Goal: Task Accomplishment & Management: Complete application form

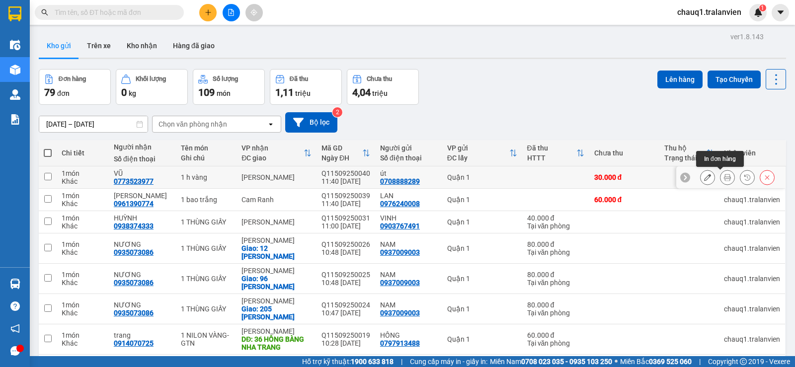
click at [724, 175] on icon at bounding box center [727, 177] width 7 height 7
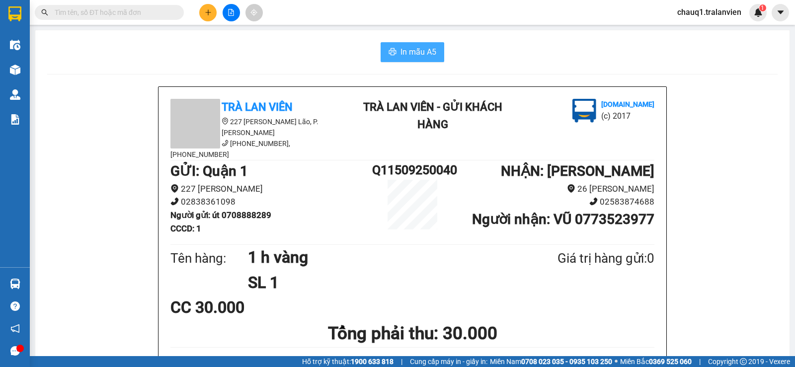
click at [404, 50] on span "In mẫu A5" at bounding box center [419, 52] width 36 height 12
click at [207, 16] on button at bounding box center [207, 12] width 17 height 17
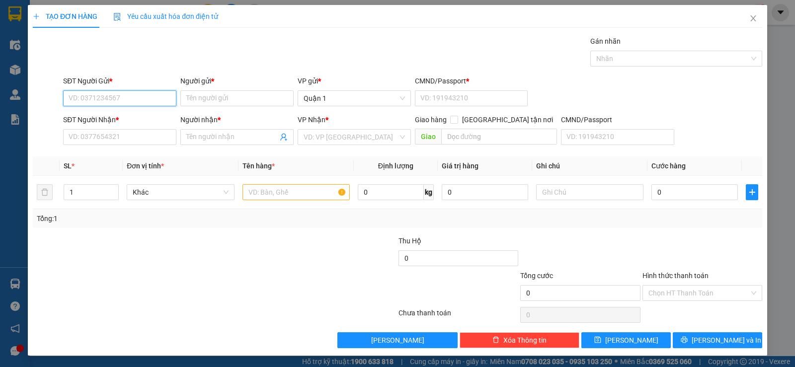
click at [102, 97] on input "SĐT Người Gửi *" at bounding box center [119, 98] width 113 height 16
click at [105, 132] on input "SĐT Người Nhận *" at bounding box center [119, 137] width 113 height 16
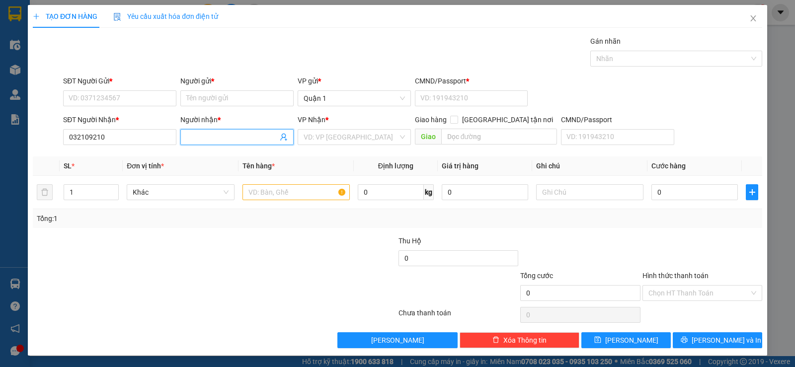
click at [194, 133] on input "Người nhận *" at bounding box center [231, 137] width 91 height 11
click at [103, 135] on input "032109210" at bounding box center [119, 137] width 113 height 16
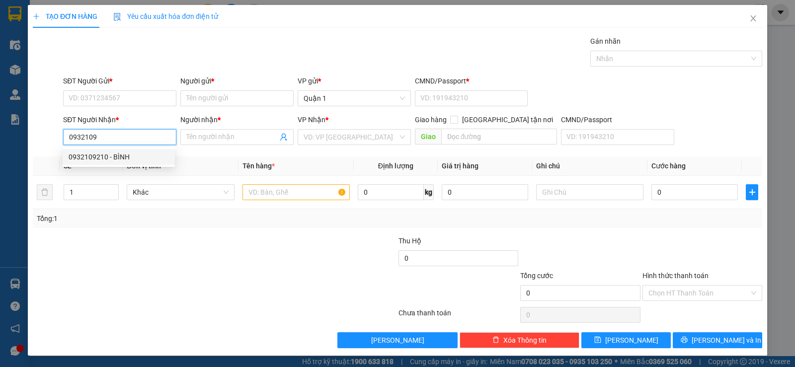
click at [114, 158] on div "0932109210 - BÌNH" at bounding box center [119, 157] width 100 height 11
type input "0932109210"
type input "BÌNH"
type input "0932109210"
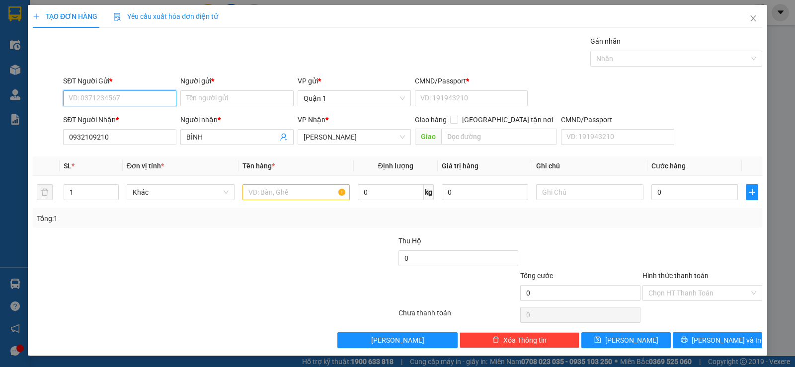
click at [149, 102] on input "SĐT Người Gửi *" at bounding box center [119, 98] width 113 height 16
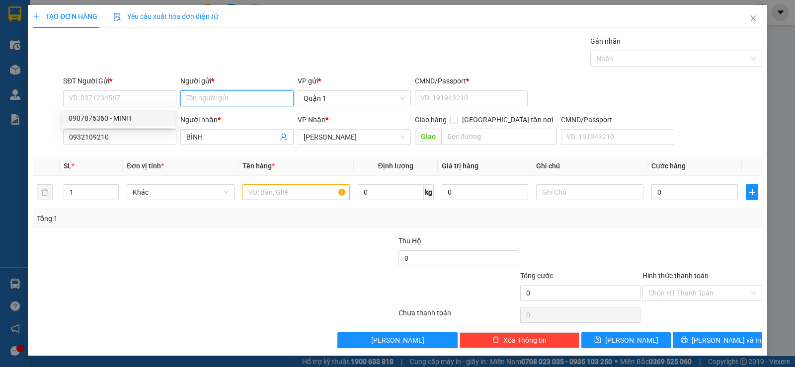
click at [220, 93] on input "Người gửi *" at bounding box center [236, 98] width 113 height 16
type input "B"
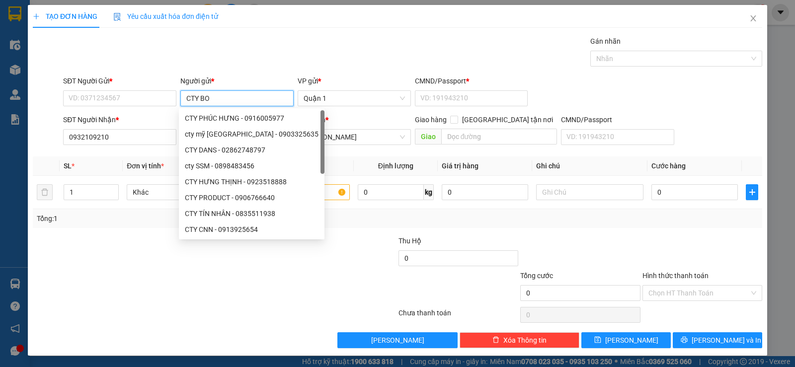
type input "CTY BOT"
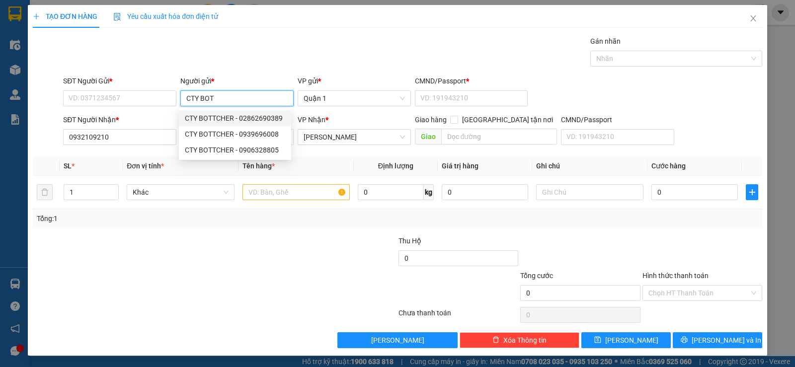
click at [239, 118] on div "CTY BOTTCHER - 02862690389" at bounding box center [235, 118] width 100 height 11
type input "02862690389"
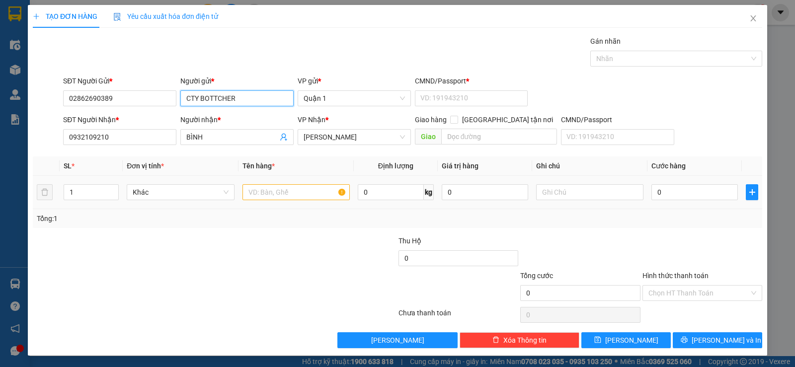
type input "CTY BOTTCHER"
click at [300, 192] on input "text" at bounding box center [296, 192] width 107 height 16
click at [89, 194] on input "1" at bounding box center [91, 192] width 54 height 15
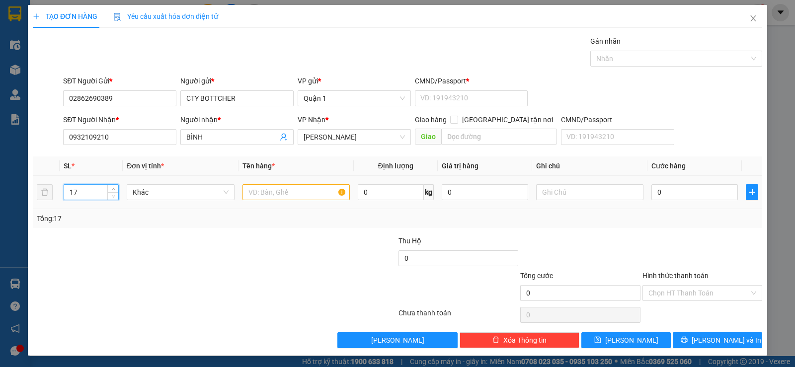
type input "17"
click at [272, 189] on input "text" at bounding box center [296, 192] width 107 height 16
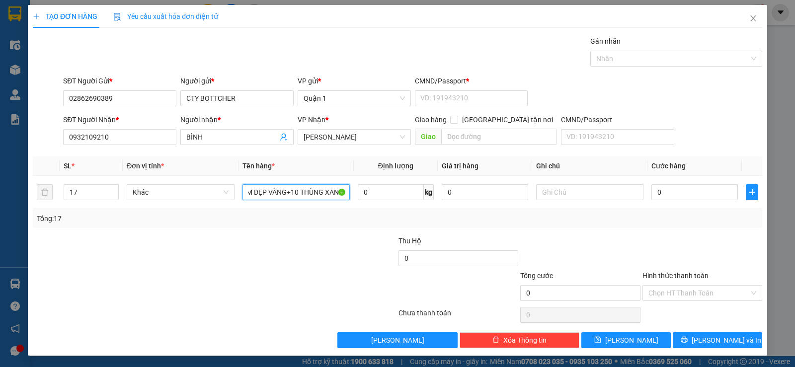
type input "4 THÙNG VÀNG DÀI+3 TẤM DẸP VÀNG+10 THÙNG XANH"
click at [500, 222] on div "Tổng: 17" at bounding box center [398, 218] width 722 height 11
click at [672, 197] on input "0" at bounding box center [695, 192] width 86 height 16
type input "9"
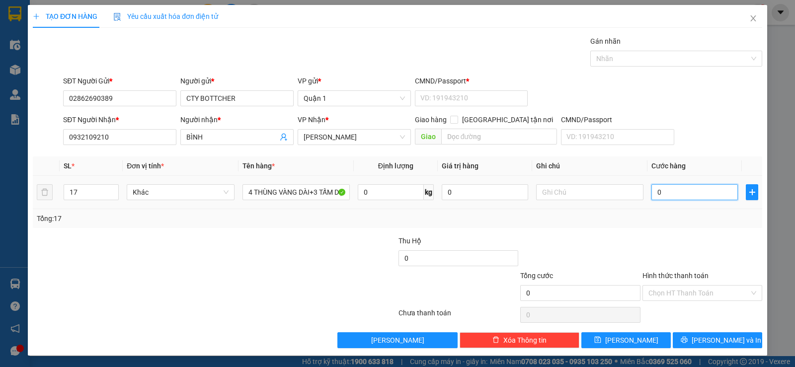
type input "9"
type input "94"
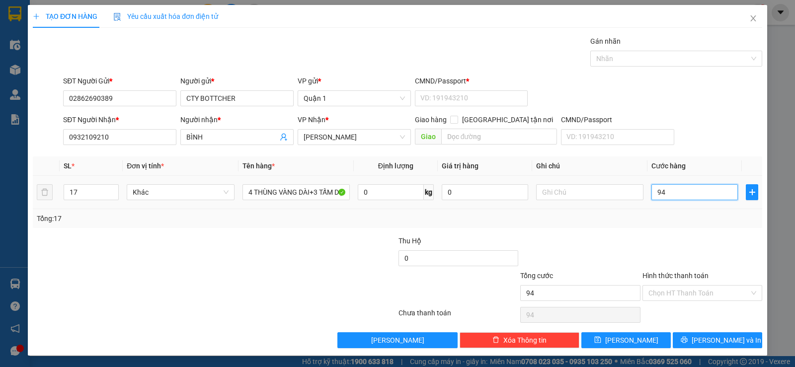
type input "940"
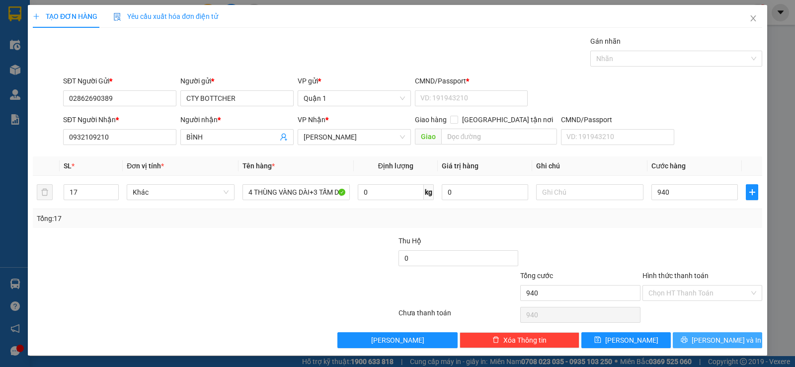
type input "940.000"
click at [717, 342] on span "Lưu và In" at bounding box center [727, 340] width 70 height 11
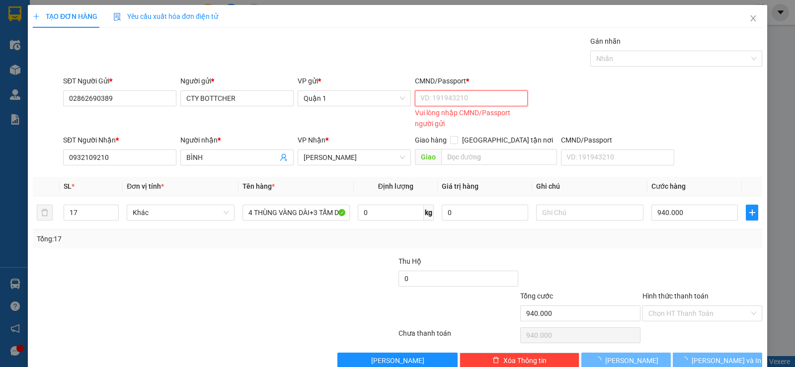
click at [459, 101] on input "CMND/Passport *" at bounding box center [471, 98] width 113 height 16
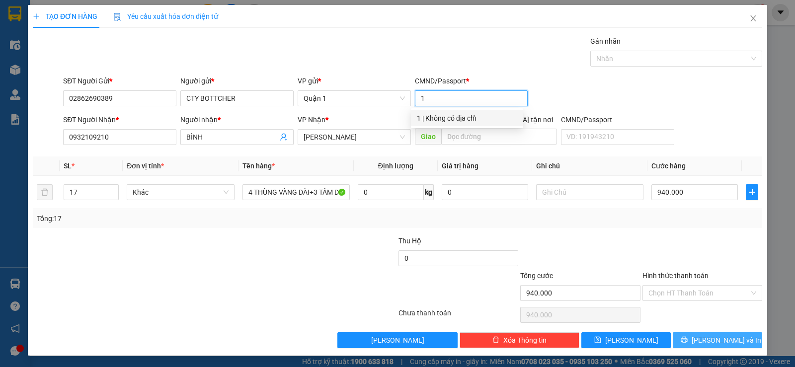
type input "1"
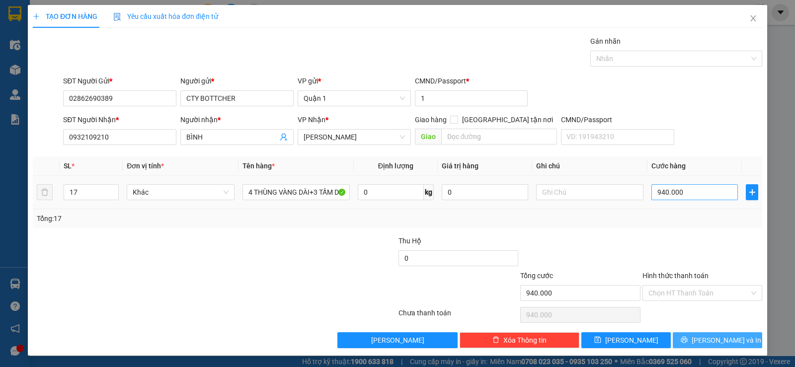
drag, startPoint x: 740, startPoint y: 335, endPoint x: 672, endPoint y: 193, distance: 157.6
click at [739, 333] on button "Lưu và In" at bounding box center [717, 341] width 89 height 16
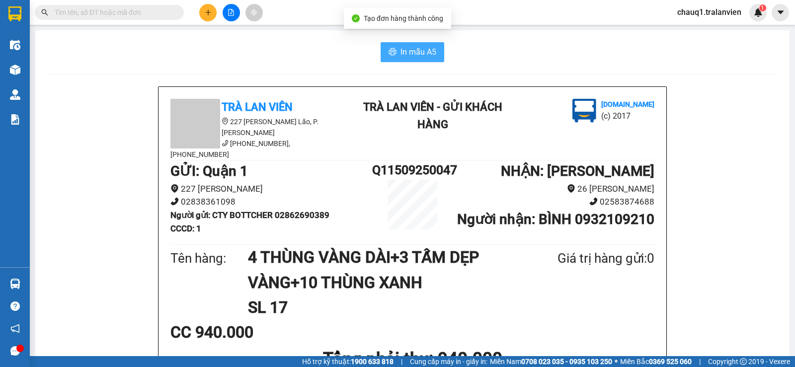
click at [402, 60] on button "In mẫu A5" at bounding box center [413, 52] width 64 height 20
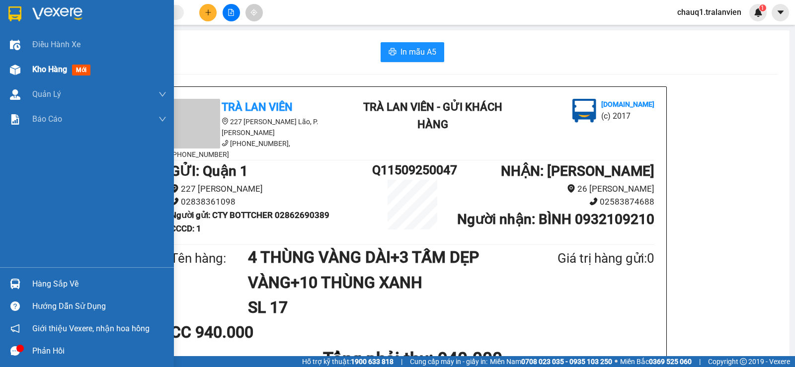
click at [44, 68] on span "Kho hàng" at bounding box center [49, 69] width 35 height 9
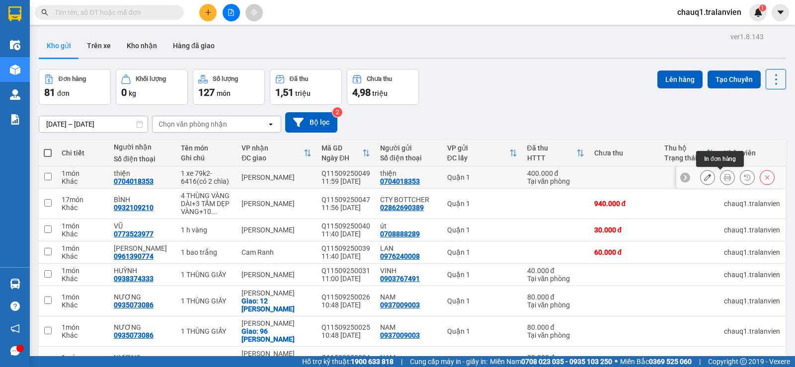
click at [724, 175] on icon at bounding box center [727, 177] width 7 height 7
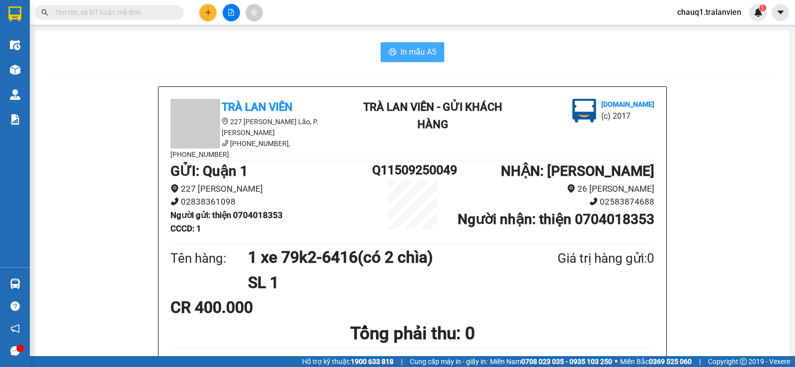
click at [424, 53] on span "In mẫu A5" at bounding box center [419, 52] width 36 height 12
click at [209, 4] on button at bounding box center [207, 12] width 17 height 17
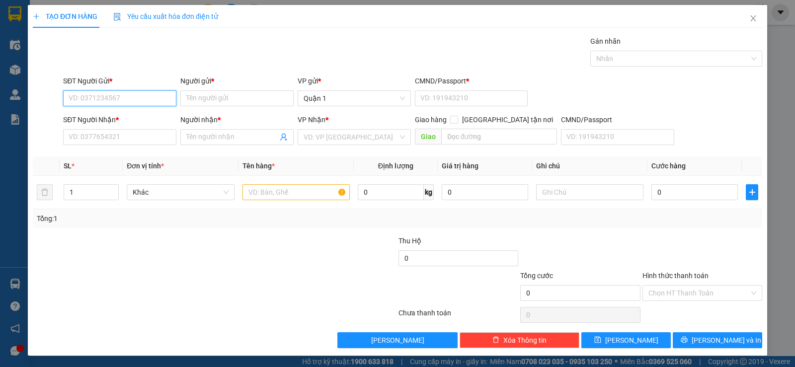
click at [97, 96] on input "SĐT Người Gửi *" at bounding box center [119, 98] width 113 height 16
type input "0362095828"
click at [216, 98] on input "Người gửi *" at bounding box center [236, 98] width 113 height 16
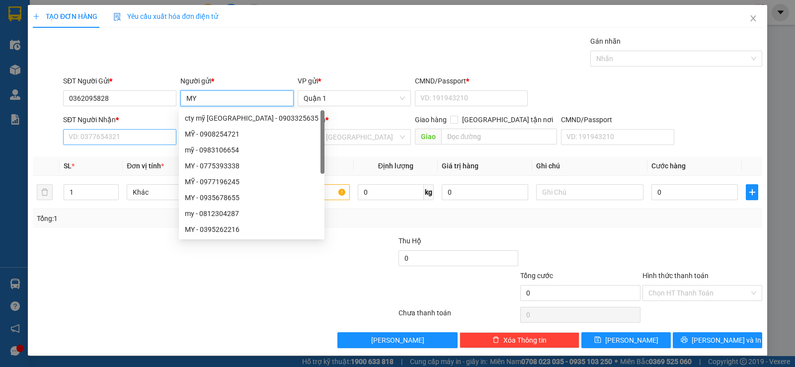
type input "MY"
click at [115, 135] on input "SĐT Người Nhận *" at bounding box center [119, 137] width 113 height 16
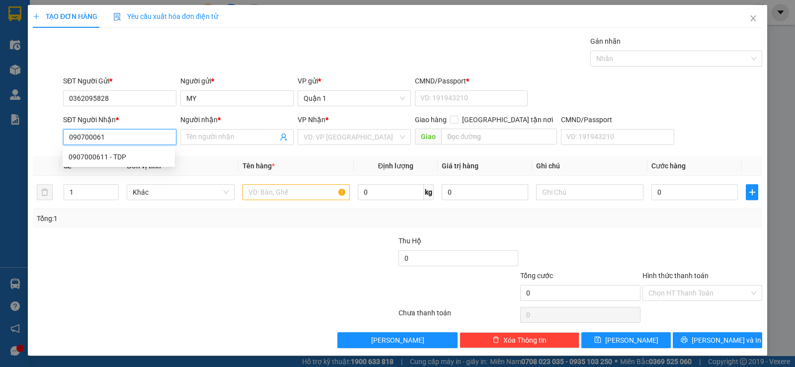
type input "0907000611"
click at [139, 159] on div "0907000611 - TDP" at bounding box center [119, 157] width 100 height 11
type input "TDP"
type input "0907000611"
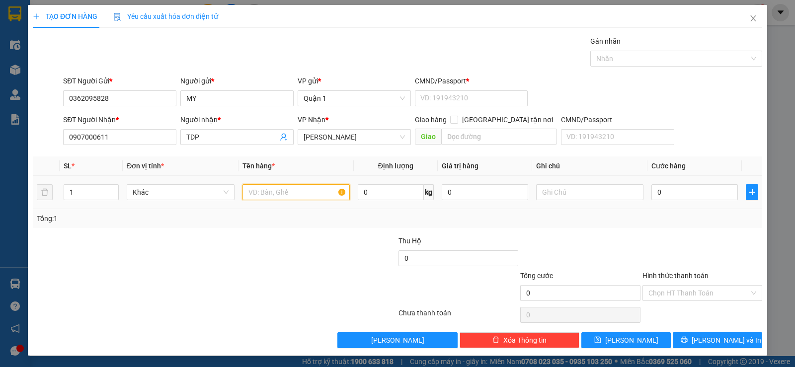
click at [310, 192] on input "text" at bounding box center [296, 192] width 107 height 16
type input "7 THÙNG VÀNG"
click at [87, 195] on input "1" at bounding box center [91, 192] width 54 height 15
click at [88, 193] on input "1" at bounding box center [91, 192] width 54 height 15
type input "7"
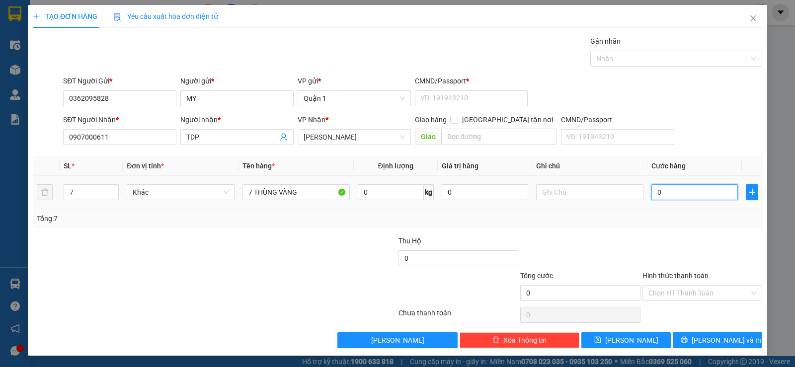
click at [687, 198] on input "0" at bounding box center [695, 192] width 86 height 16
type input "3"
type input "31"
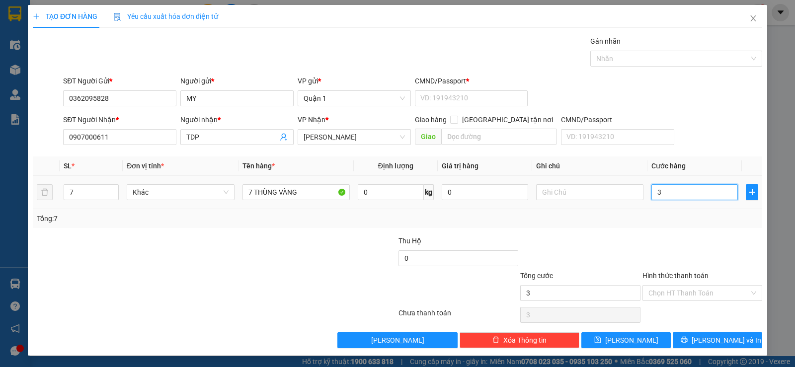
type input "31"
type input "315"
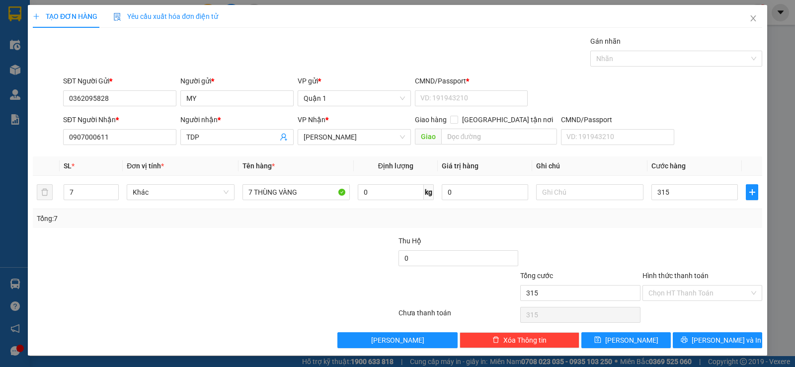
click at [734, 224] on div "Tổng: 7" at bounding box center [398, 218] width 722 height 11
type input "315.000"
click at [713, 339] on span "Lưu và In" at bounding box center [727, 340] width 70 height 11
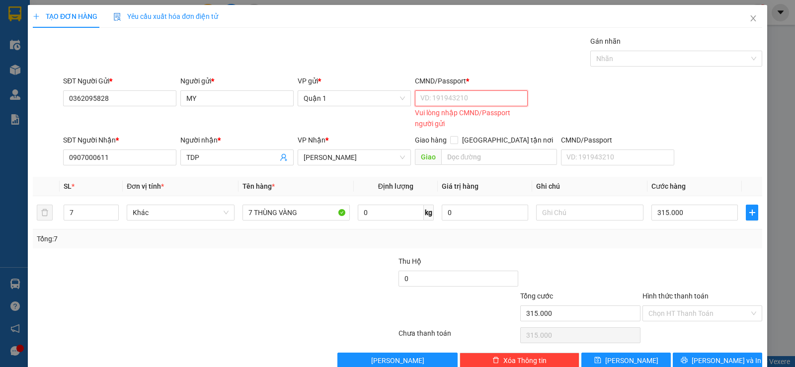
click at [500, 96] on input "CMND/Passport *" at bounding box center [471, 98] width 113 height 16
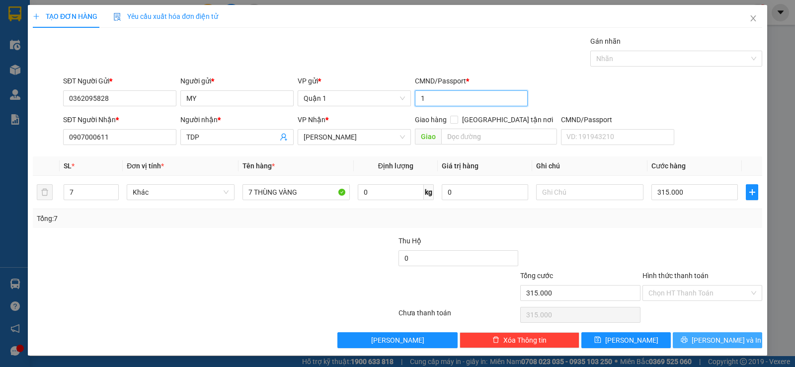
type input "1"
drag, startPoint x: 711, startPoint y: 337, endPoint x: 709, endPoint y: 330, distance: 7.6
click at [711, 337] on span "Lưu và In" at bounding box center [727, 340] width 70 height 11
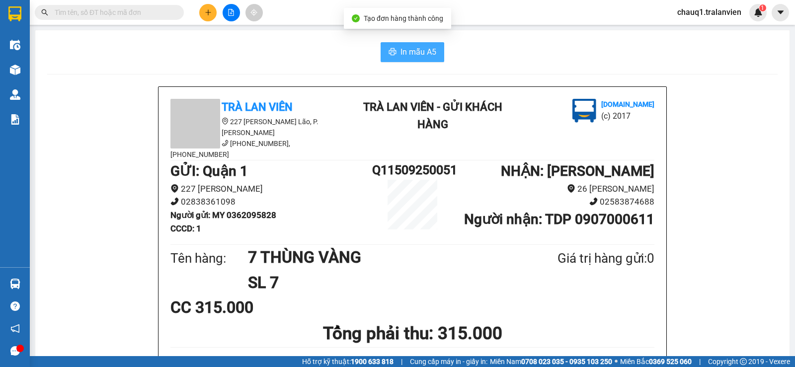
click at [404, 52] on span "In mẫu A5" at bounding box center [419, 52] width 36 height 12
click at [207, 60] on div "In mẫu A5" at bounding box center [412, 52] width 731 height 20
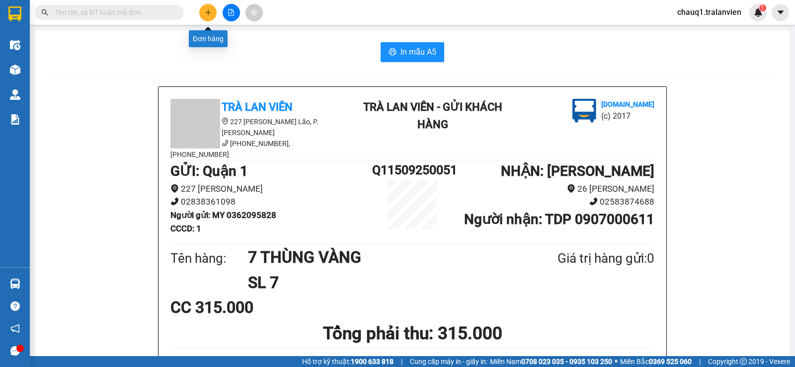
click at [210, 15] on icon "plus" at bounding box center [208, 12] width 7 height 7
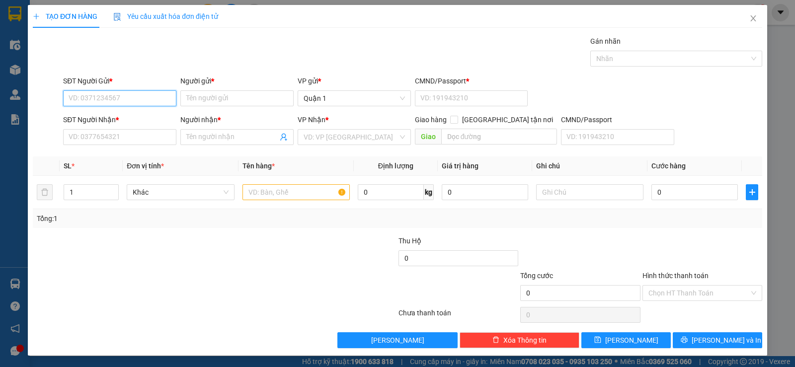
click at [124, 103] on input "SĐT Người Gửi *" at bounding box center [119, 98] width 113 height 16
click at [20, 17] on div "TẠO ĐƠN HÀNG Yêu cầu xuất hóa đơn điện tử Transit Pickup Surcharge Ids Transit …" at bounding box center [397, 183] width 795 height 367
click at [750, 20] on icon "close" at bounding box center [754, 18] width 8 height 8
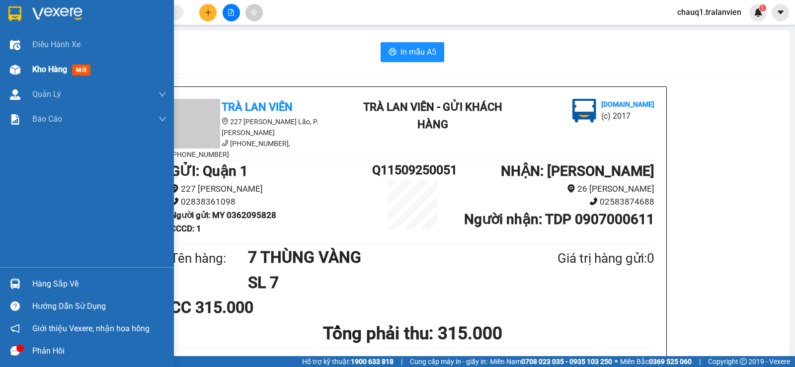
click at [42, 65] on span "Kho hàng" at bounding box center [49, 69] width 35 height 9
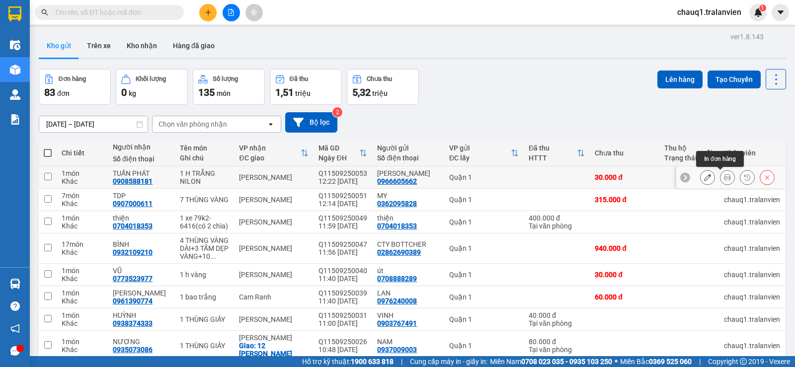
click at [721, 172] on button at bounding box center [728, 177] width 14 height 17
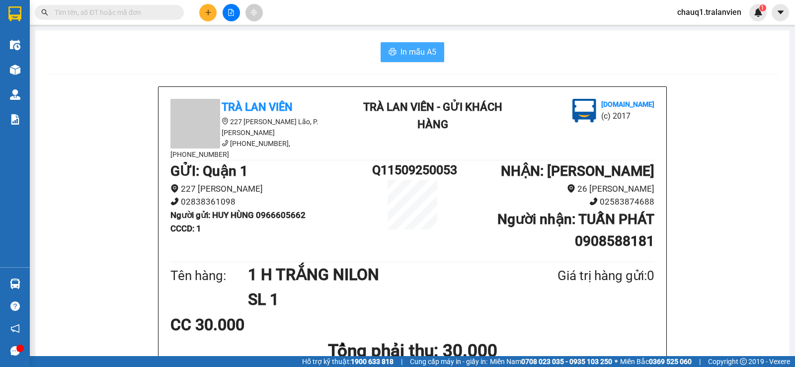
click at [391, 49] on icon "printer" at bounding box center [392, 51] width 7 height 7
click at [144, 12] on input "text" at bounding box center [113, 12] width 117 height 11
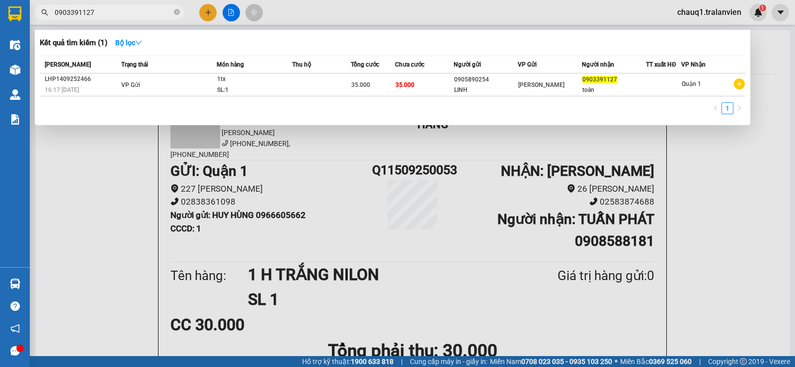
type input "0903391127"
click at [116, 166] on div at bounding box center [397, 183] width 795 height 367
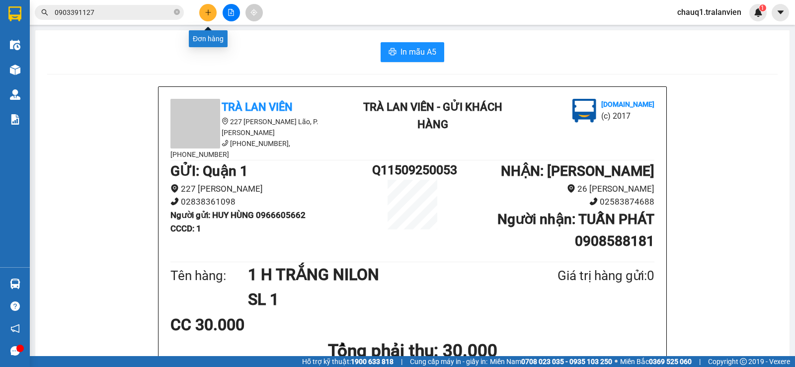
click at [211, 15] on icon "plus" at bounding box center [208, 12] width 7 height 7
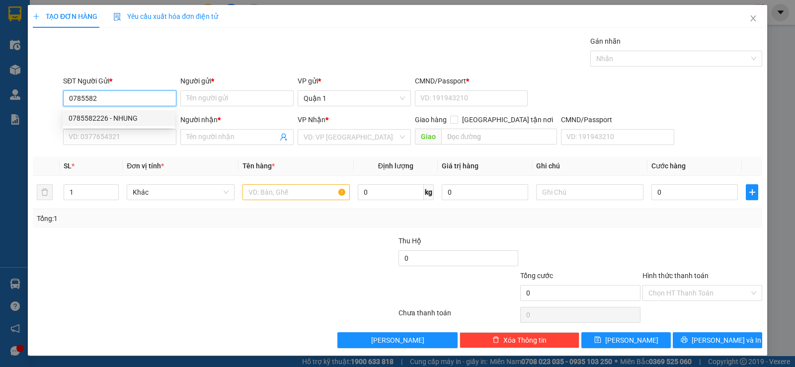
click at [114, 114] on div "0785582226 - NHUNG" at bounding box center [119, 118] width 100 height 11
type input "0785582226"
type input "NHUNG"
type input "049187005979"
type input "0935073086"
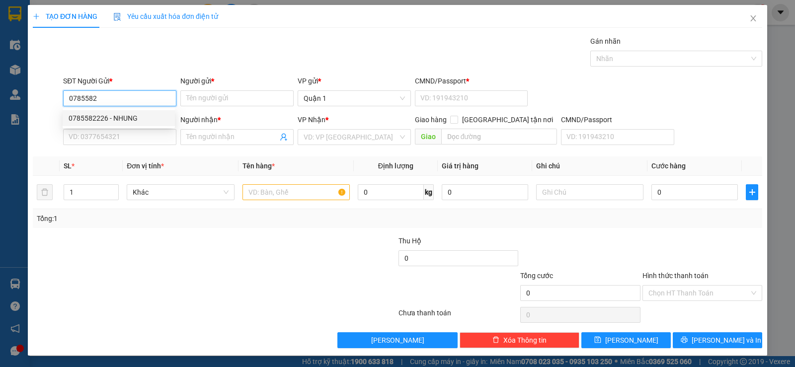
type input "NƯƠNG"
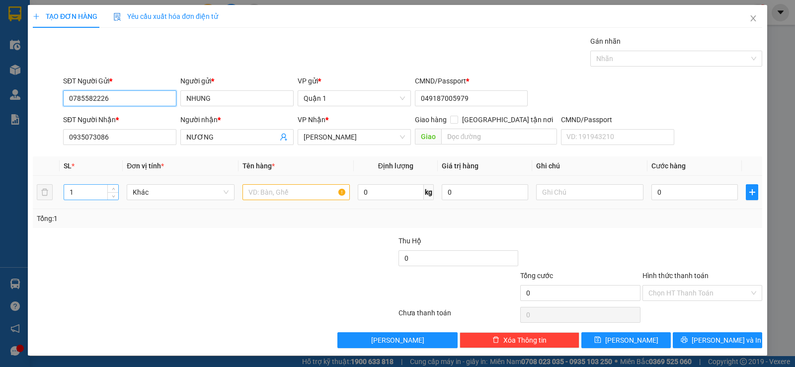
type input "0785582226"
click at [44, 199] on tr "1 Khác 0 kg 0 0" at bounding box center [398, 192] width 730 height 33
type input "2"
drag, startPoint x: 295, startPoint y: 189, endPoint x: 290, endPoint y: 184, distance: 7.1
click at [297, 189] on input "text" at bounding box center [296, 192] width 107 height 16
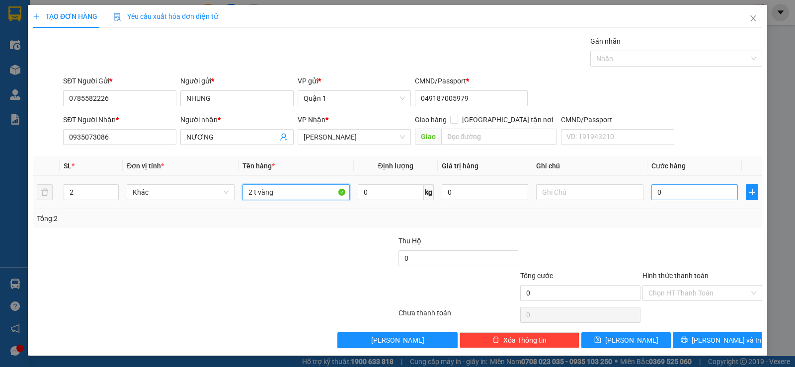
type input "2 t vàng"
click at [697, 194] on input "0" at bounding box center [695, 192] width 86 height 16
type input "8"
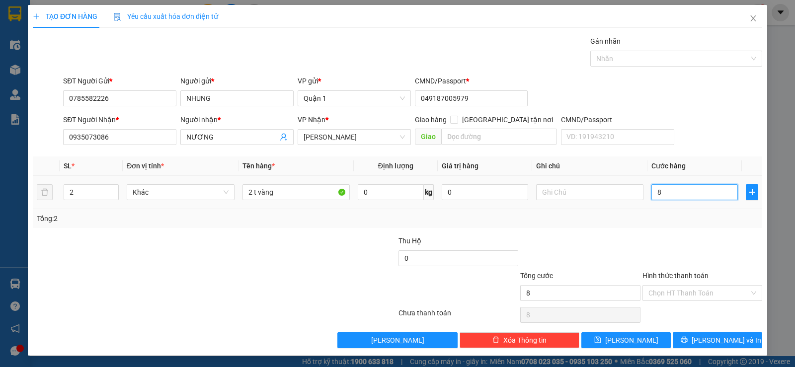
type input "80"
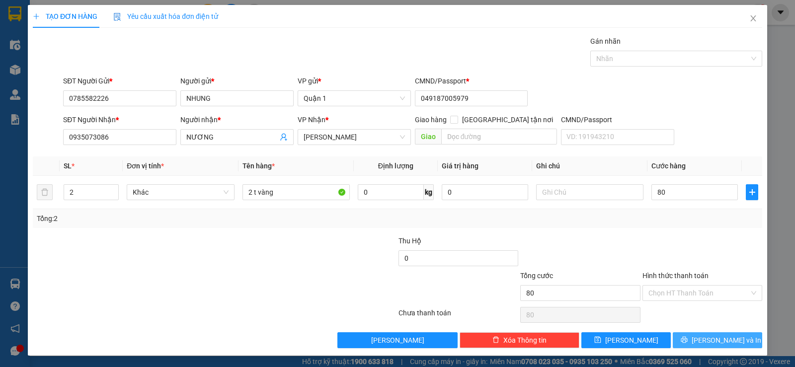
type input "80.000"
click at [697, 345] on button "Lưu và In" at bounding box center [717, 341] width 89 height 16
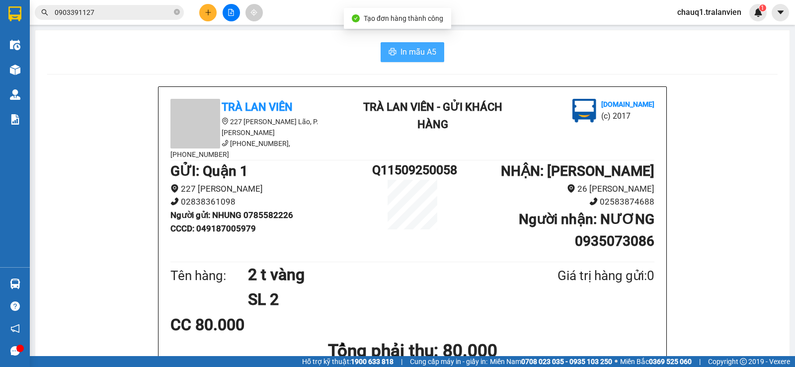
click at [423, 53] on span "In mẫu A5" at bounding box center [419, 52] width 36 height 12
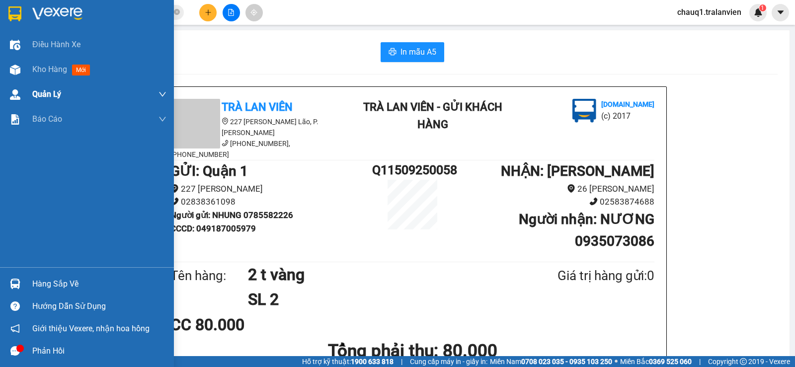
drag, startPoint x: 48, startPoint y: 66, endPoint x: 77, endPoint y: 83, distance: 32.7
click at [50, 65] on span "Kho hàng" at bounding box center [49, 69] width 35 height 9
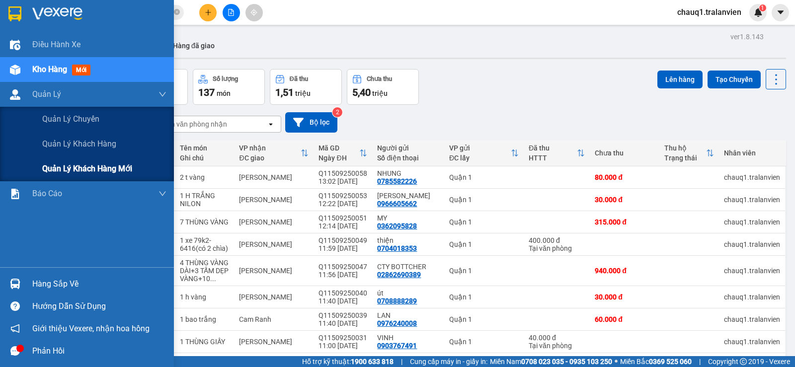
click at [89, 166] on span "Quản lý khách hàng mới" at bounding box center [87, 169] width 90 height 12
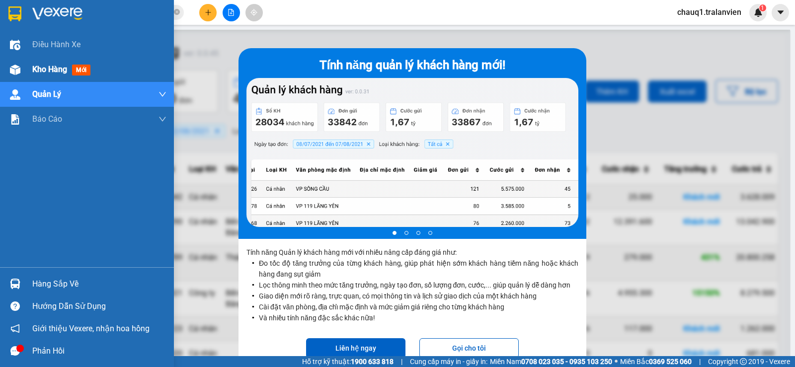
click at [39, 64] on div "Kho hàng mới" at bounding box center [63, 69] width 62 height 12
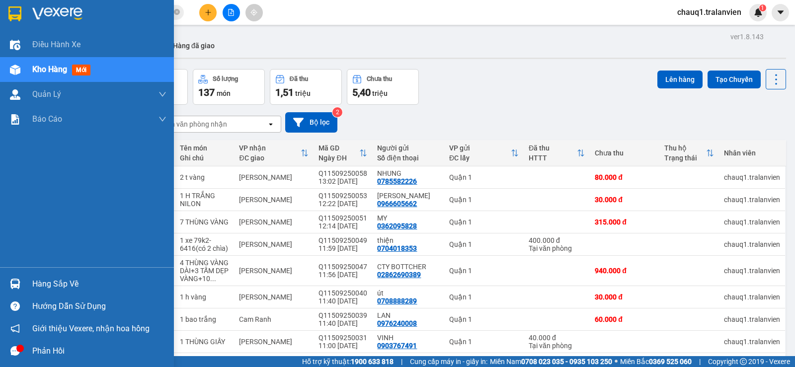
click at [45, 72] on span "Kho hàng" at bounding box center [49, 69] width 35 height 9
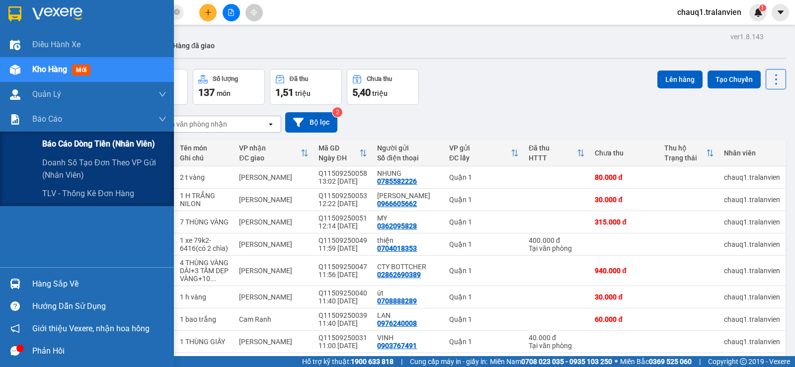
click at [61, 145] on span "Báo cáo dòng tiền (nhân viên)" at bounding box center [98, 144] width 113 height 12
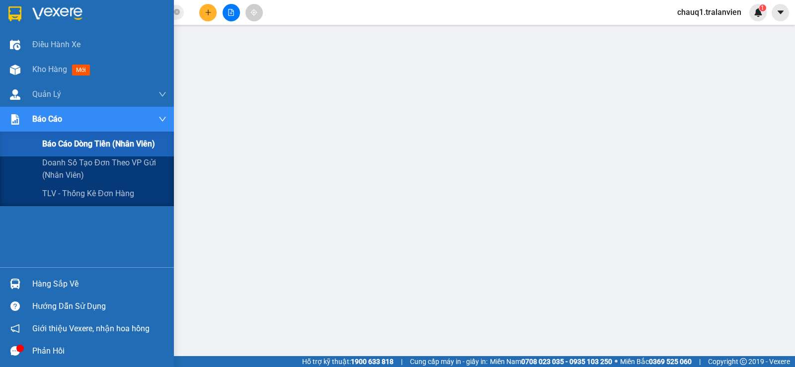
click at [48, 119] on span "Báo cáo" at bounding box center [47, 119] width 30 height 12
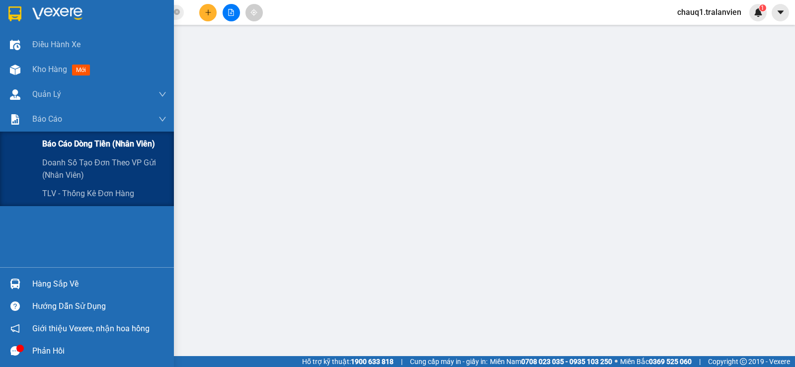
click at [63, 143] on span "Báo cáo dòng tiền (nhân viên)" at bounding box center [98, 144] width 113 height 12
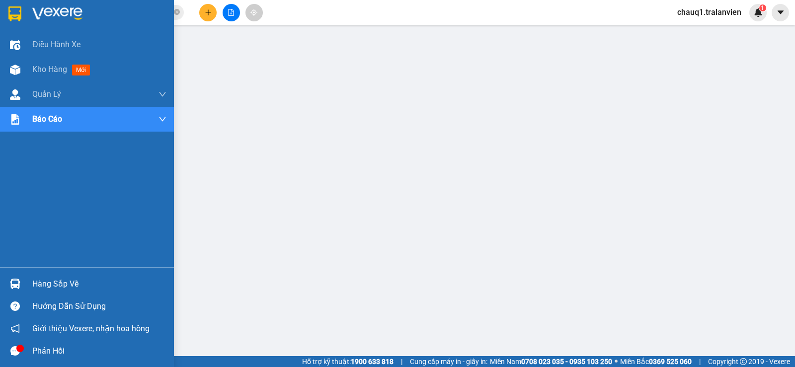
drag, startPoint x: 795, startPoint y: 215, endPoint x: 16, endPoint y: 18, distance: 802.8
click at [16, 18] on img at bounding box center [14, 13] width 13 height 15
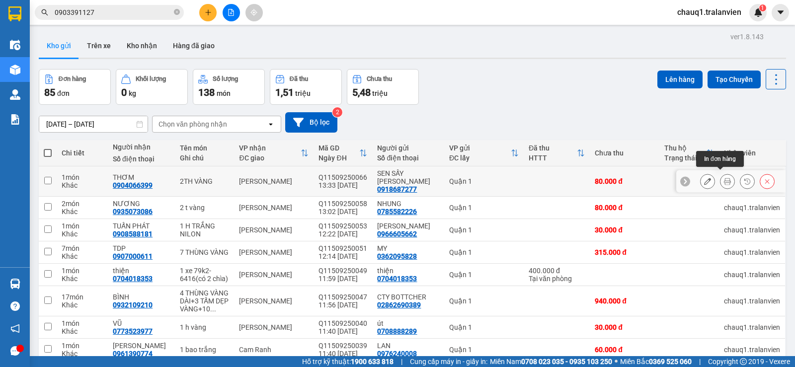
click at [724, 176] on button at bounding box center [728, 181] width 14 height 17
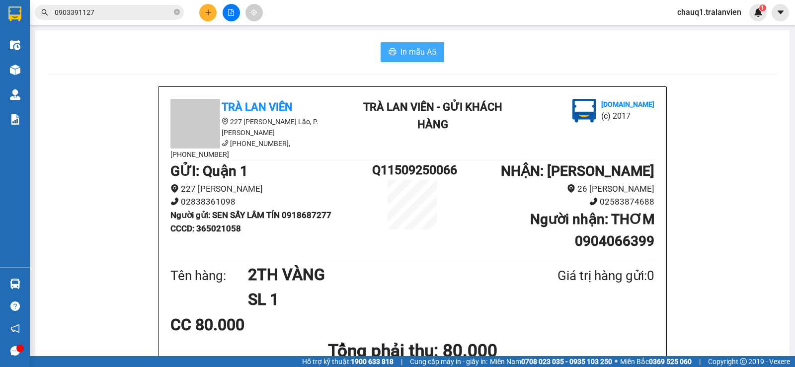
click at [411, 49] on span "In mẫu A5" at bounding box center [419, 52] width 36 height 12
